Goal: Task Accomplishment & Management: Use online tool/utility

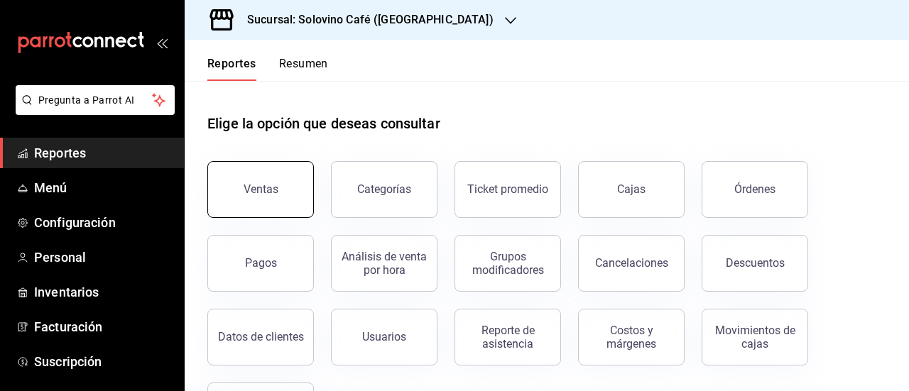
click at [267, 207] on button "Ventas" at bounding box center [260, 189] width 107 height 57
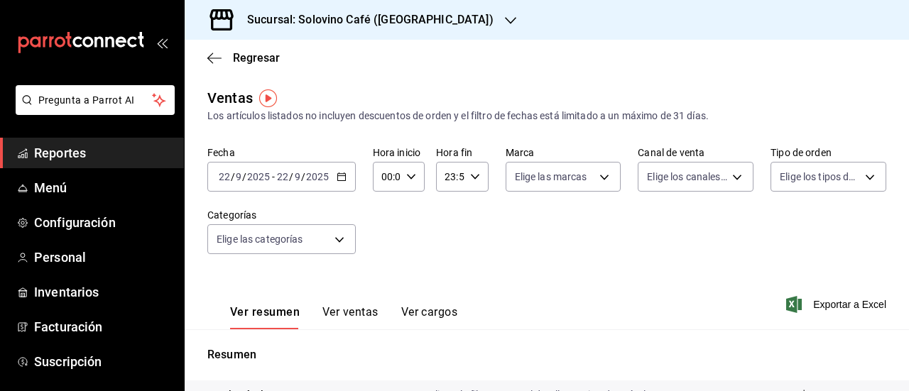
click at [341, 179] on icon "button" at bounding box center [342, 177] width 10 height 10
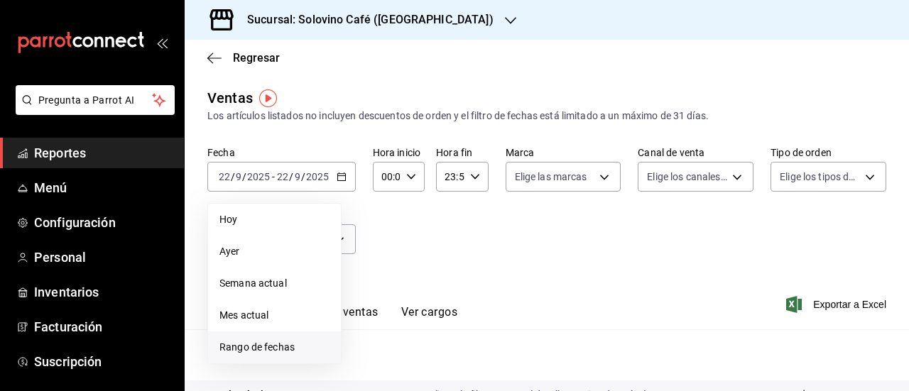
click at [267, 342] on span "Rango de fechas" at bounding box center [274, 347] width 110 height 15
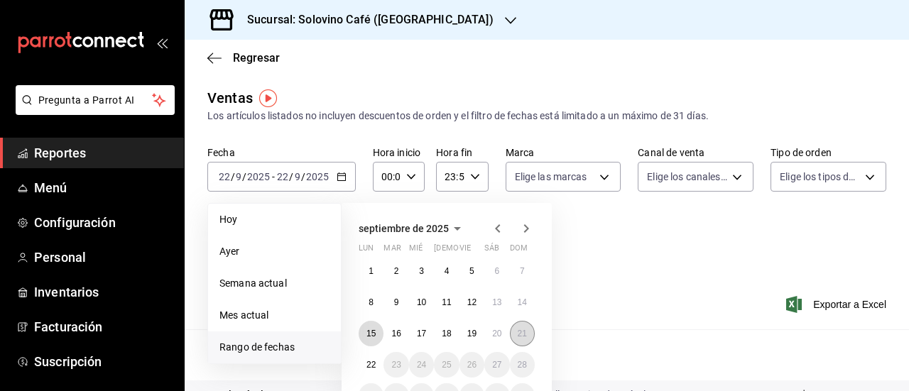
drag, startPoint x: 375, startPoint y: 334, endPoint x: 525, endPoint y: 330, distance: 150.6
click at [525, 330] on div "1 2 3 4 5 6 7 8 9 10 11 12 13 14 15 16 17 18 19 20 21 22 23 24 25 26 27 28 29 3…" at bounding box center [447, 333] width 176 height 151
click at [525, 330] on abbr "21" at bounding box center [522, 334] width 9 height 10
click at [374, 333] on abbr "15" at bounding box center [370, 334] width 9 height 10
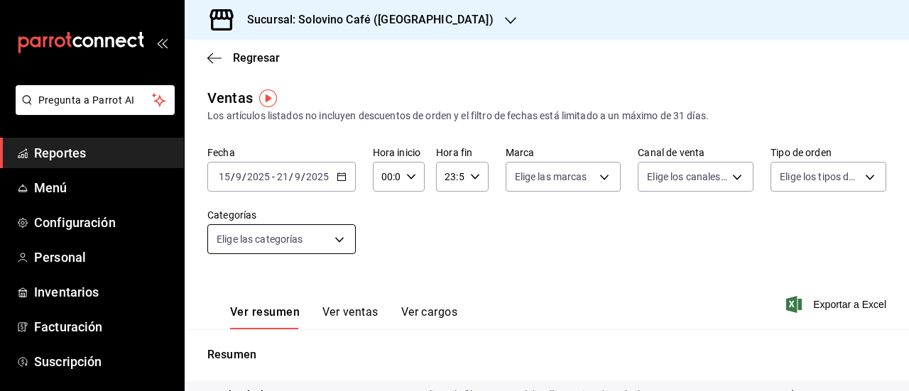
click at [335, 234] on body "Pregunta a Parrot AI Reportes Menú Configuración Personal Inventarios Facturaci…" at bounding box center [454, 195] width 909 height 391
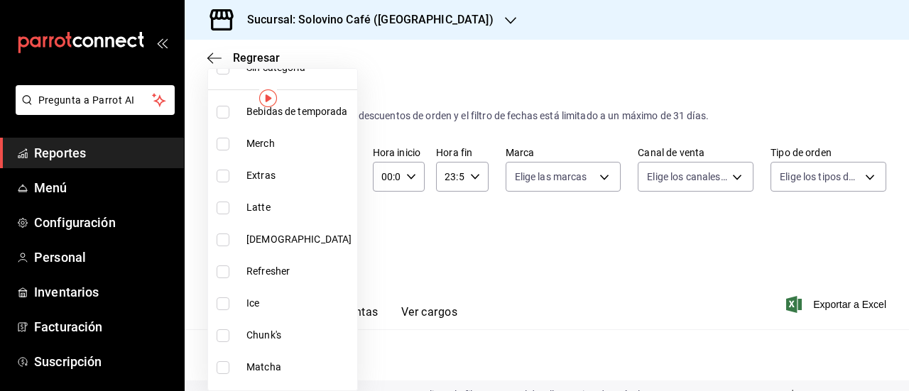
scroll to position [108, 0]
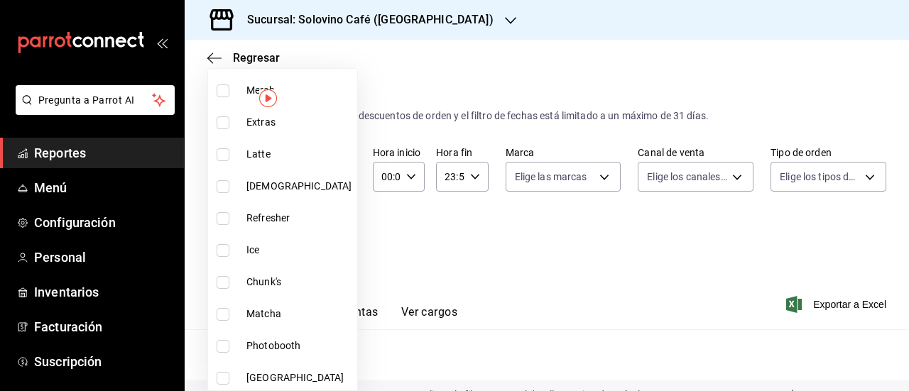
click at [219, 276] on input "checkbox" at bounding box center [223, 282] width 13 height 13
checkbox input "true"
type input "9ae665af-c280-4c34-bfef-d392761731f1"
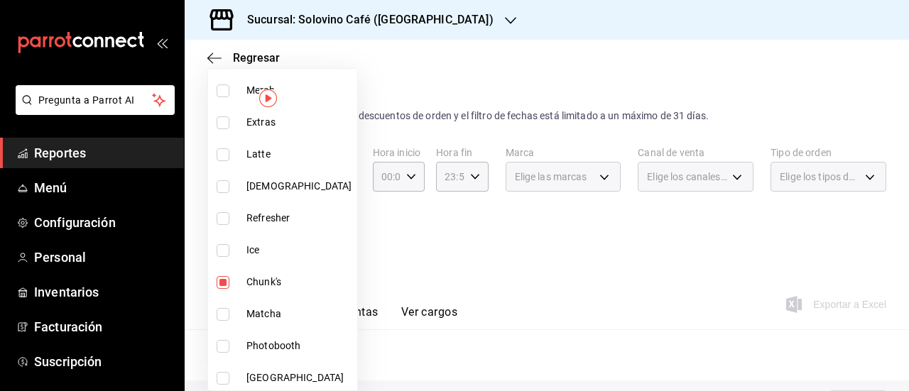
scroll to position [142, 0]
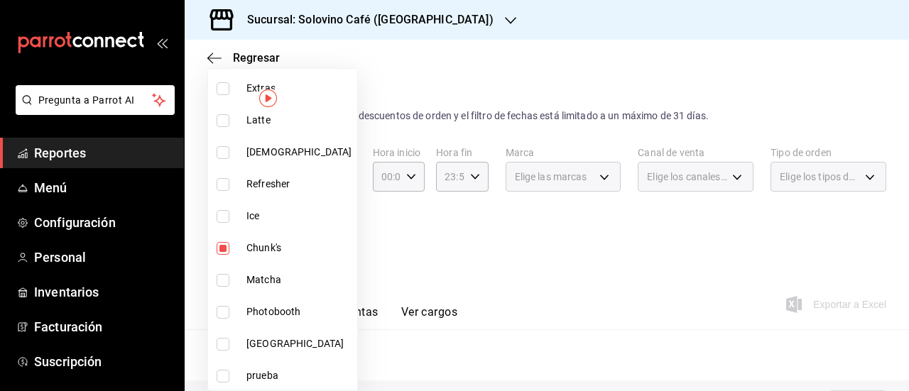
click at [508, 234] on div at bounding box center [454, 195] width 909 height 391
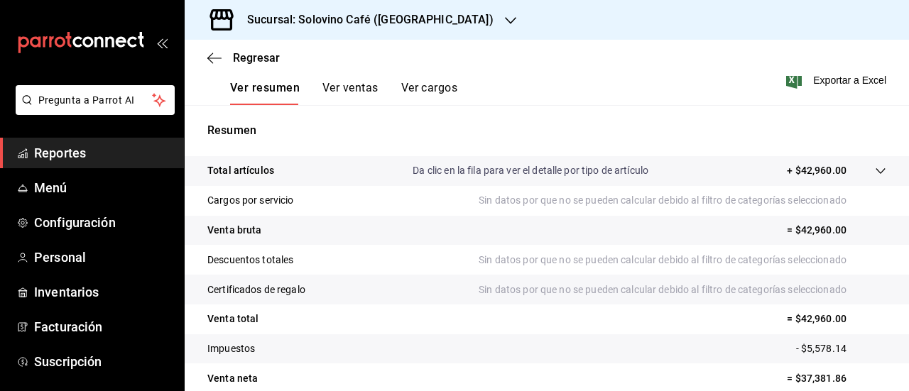
scroll to position [226, 0]
click at [339, 87] on button "Ver ventas" at bounding box center [350, 92] width 56 height 24
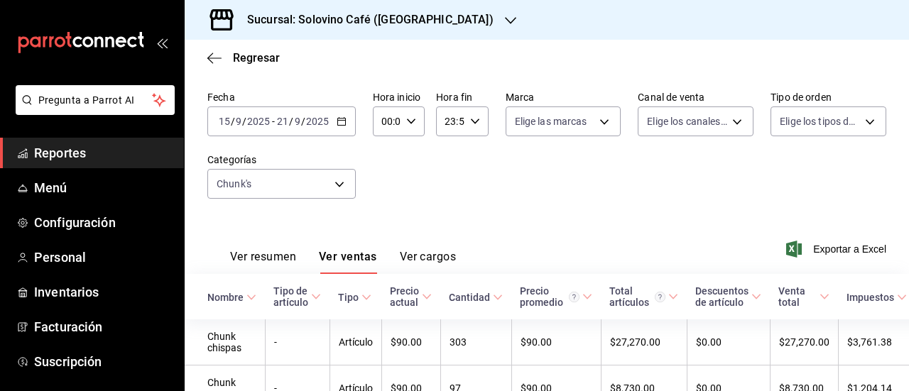
scroll to position [106, 0]
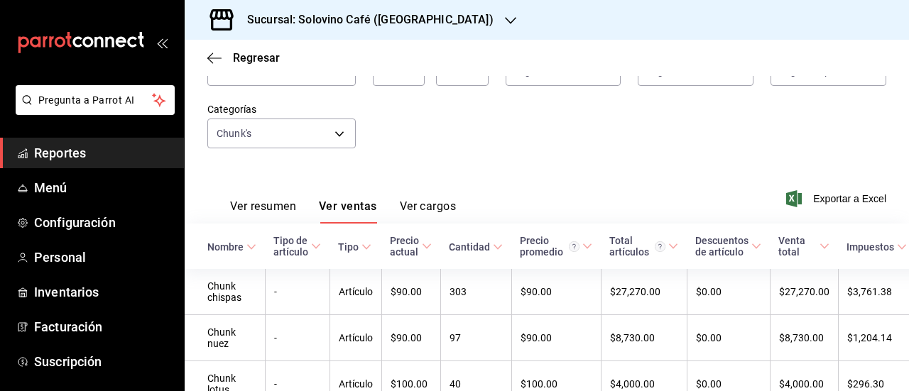
click at [535, 152] on div "Fecha 2025-09-15 15 / 9 / 2025 - 2025-09-21 21 / 9 / 2025 Hora inicio 00:00 Hor…" at bounding box center [546, 102] width 679 height 125
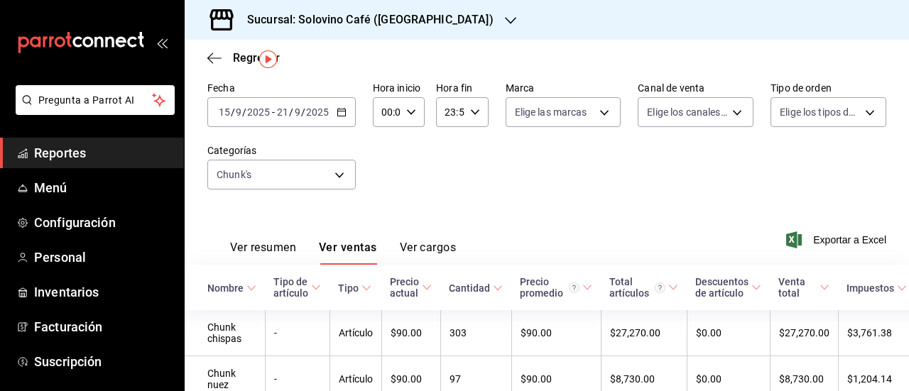
scroll to position [28, 0]
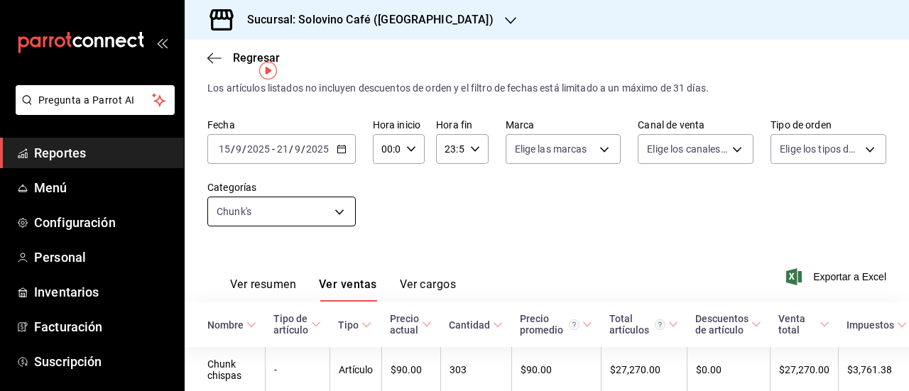
click at [339, 206] on body "Pregunta a Parrot AI Reportes Menú Configuración Personal Inventarios Facturaci…" at bounding box center [454, 195] width 909 height 391
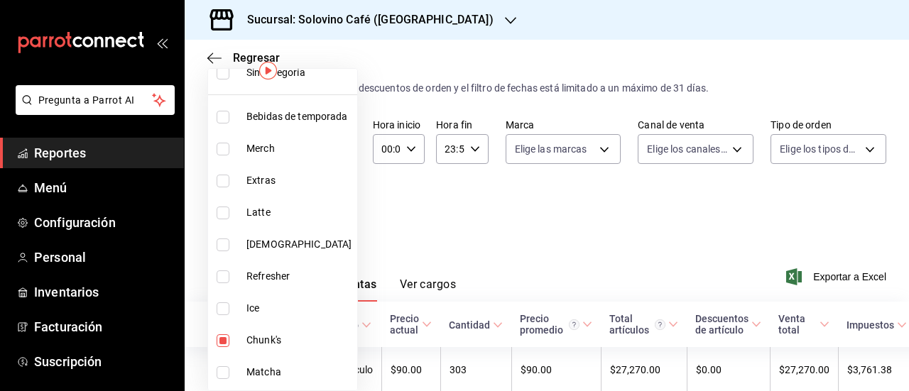
scroll to position [53, 0]
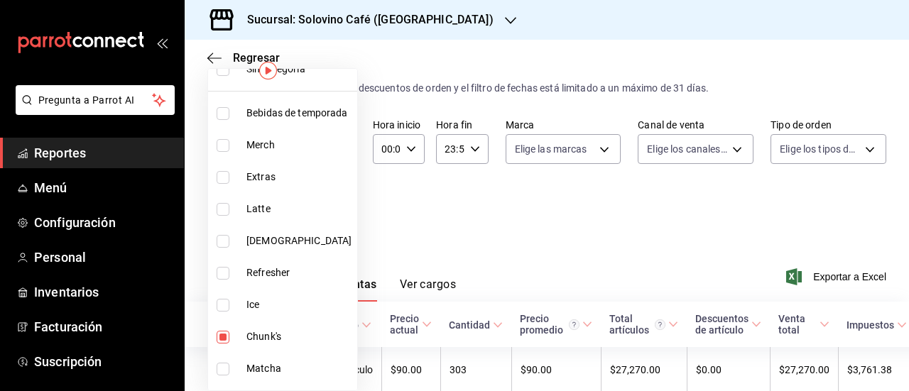
click at [243, 337] on li "Chunk's" at bounding box center [282, 337] width 149 height 32
checkbox input "false"
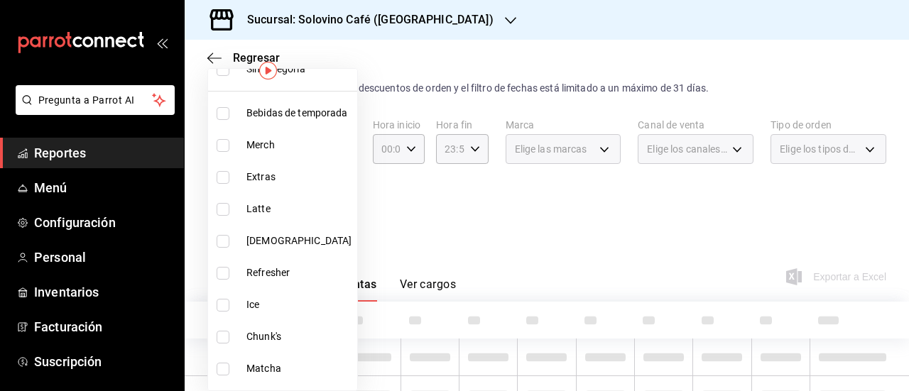
click at [430, 221] on div at bounding box center [454, 195] width 909 height 391
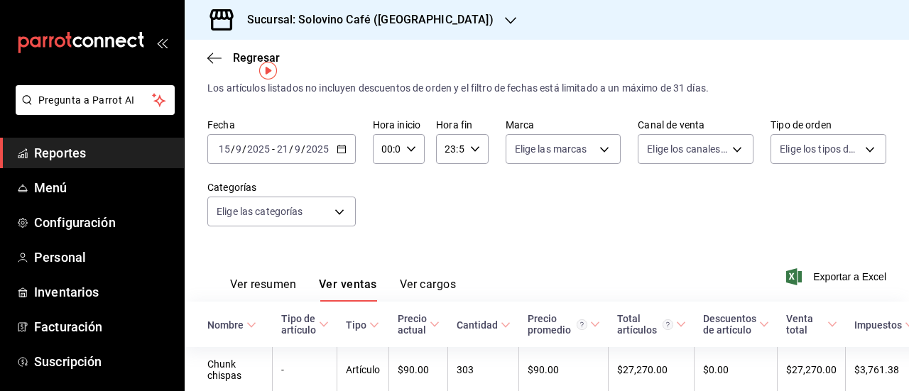
click at [261, 286] on button "Ver resumen" at bounding box center [263, 290] width 66 height 24
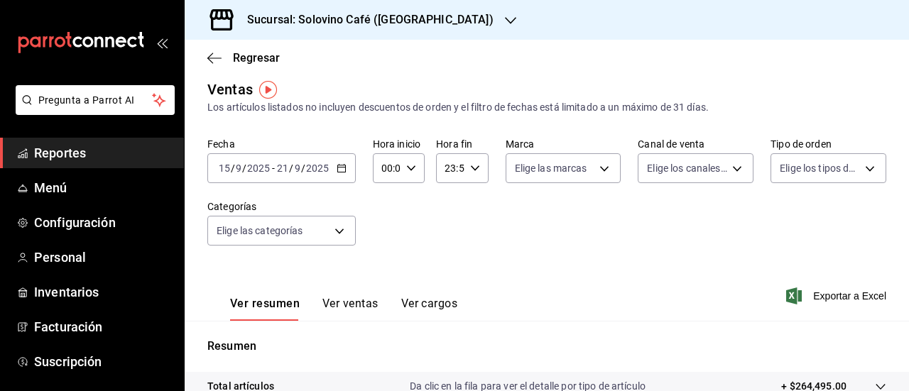
scroll to position [16, 0]
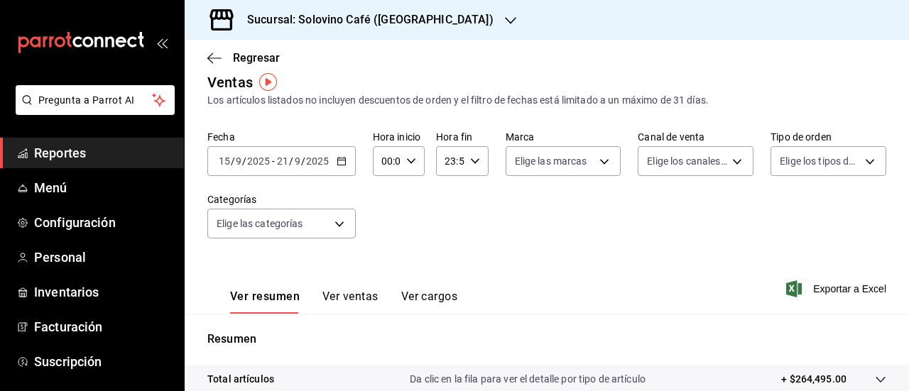
click at [342, 164] on \(Stroke\) "button" at bounding box center [341, 162] width 9 height 8
click at [667, 269] on div "Ver resumen Ver ventas Ver cargos Exportar a Excel" at bounding box center [547, 285] width 724 height 58
click at [338, 158] on icon "button" at bounding box center [342, 161] width 10 height 10
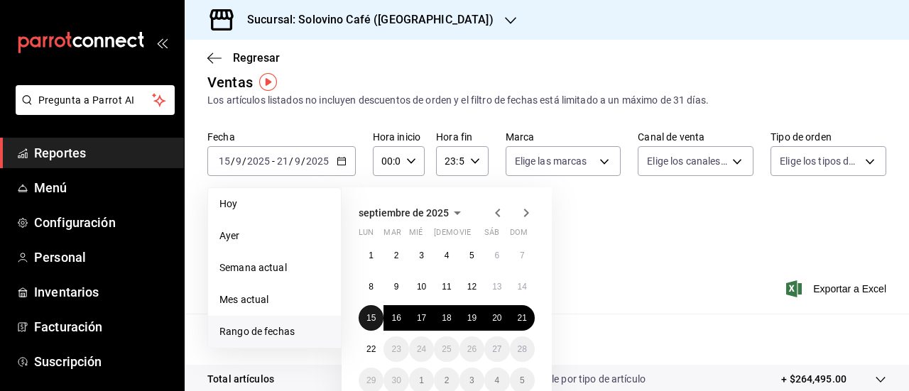
click at [374, 319] on abbr "15" at bounding box center [370, 318] width 9 height 10
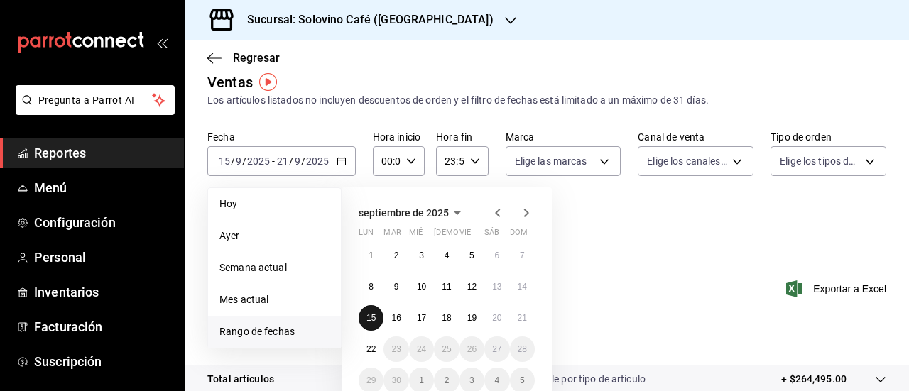
click at [374, 319] on abbr "15" at bounding box center [370, 318] width 9 height 10
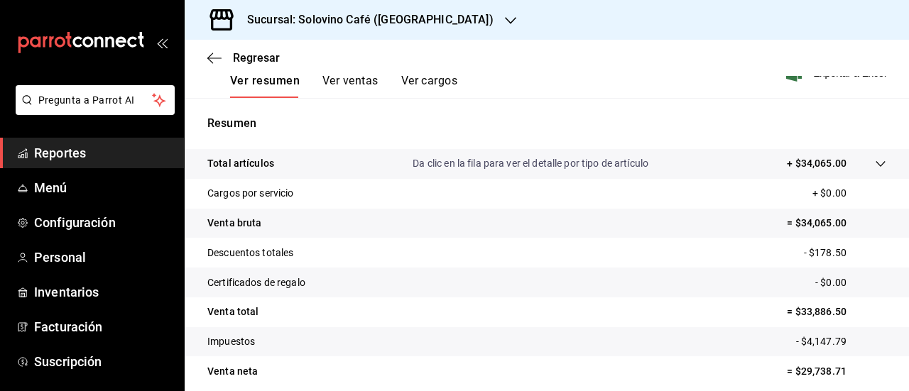
scroll to position [85, 0]
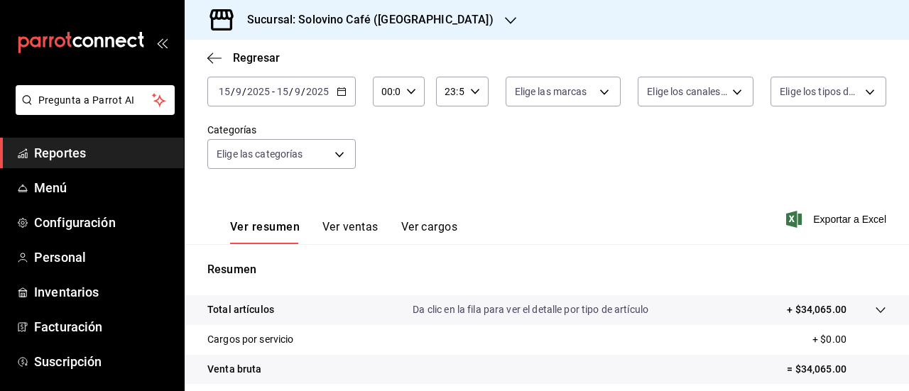
click at [347, 221] on button "Ver ventas" at bounding box center [350, 232] width 56 height 24
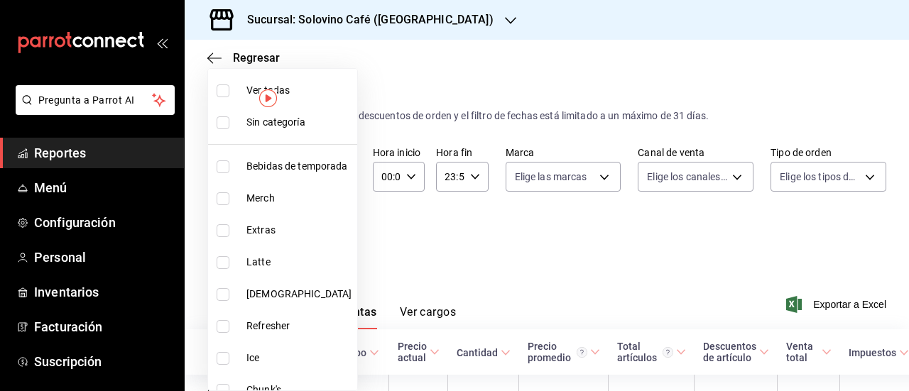
click at [338, 241] on body "Pregunta a Parrot AI Reportes Menú Configuración Personal Inventarios Facturaci…" at bounding box center [454, 195] width 909 height 391
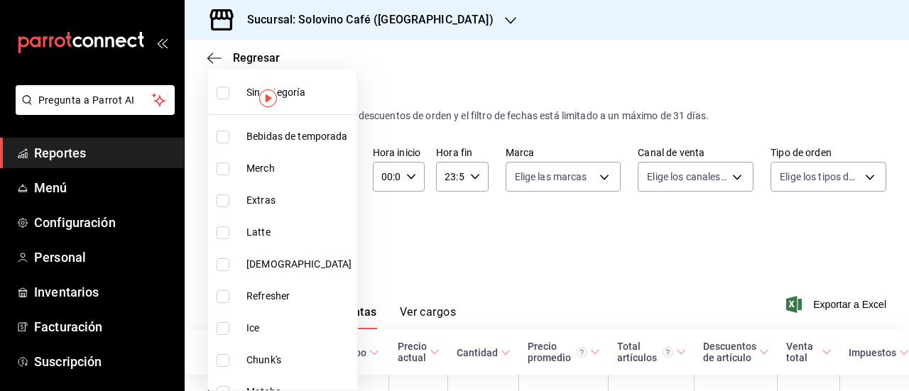
scroll to position [45, 0]
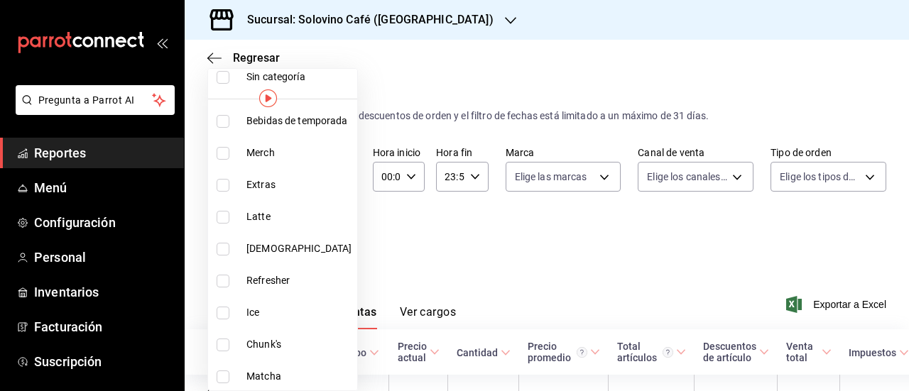
click at [262, 348] on span "Chunk's" at bounding box center [298, 344] width 105 height 15
type input "9ae665af-c280-4c34-bfef-d392761731f1"
checkbox input "true"
drag, startPoint x: 907, startPoint y: 227, endPoint x: 908, endPoint y: 263, distance: 36.2
click at [908, 263] on div at bounding box center [454, 195] width 909 height 391
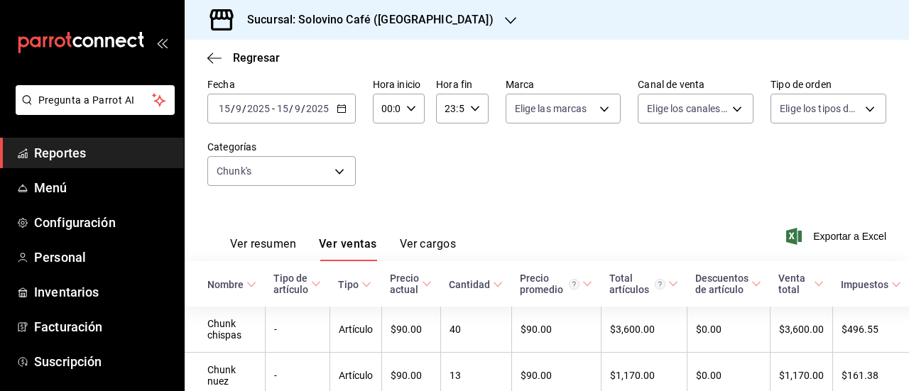
scroll to position [67, 0]
click at [339, 112] on icon "button" at bounding box center [342, 109] width 10 height 10
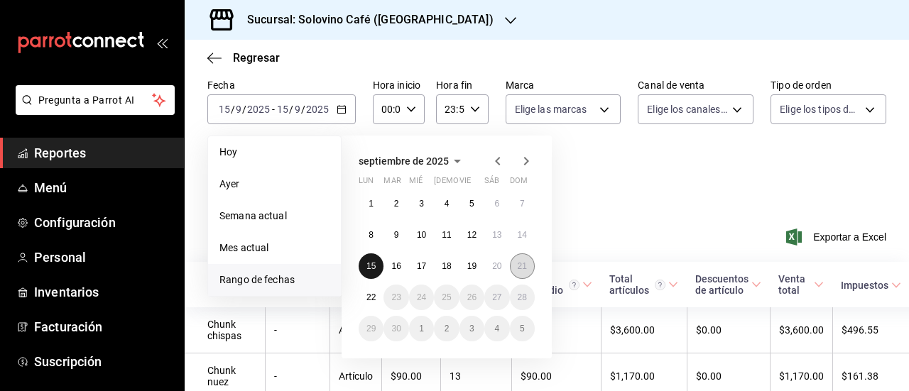
drag, startPoint x: 381, startPoint y: 266, endPoint x: 525, endPoint y: 262, distance: 144.9
click at [525, 262] on div "1 2 3 4 5 6 7 8 9 10 11 12 13 14 15 16 17 18 19 20 21 22 23 24 25 26 27 28 29 3…" at bounding box center [447, 266] width 176 height 151
click at [525, 262] on abbr "21" at bounding box center [522, 266] width 9 height 10
click at [365, 267] on button "15" at bounding box center [371, 266] width 25 height 26
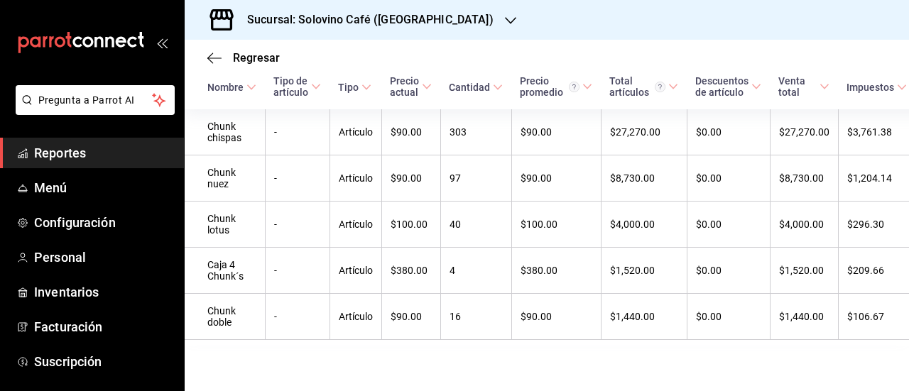
scroll to position [261, 0]
